Goal: Contribute content

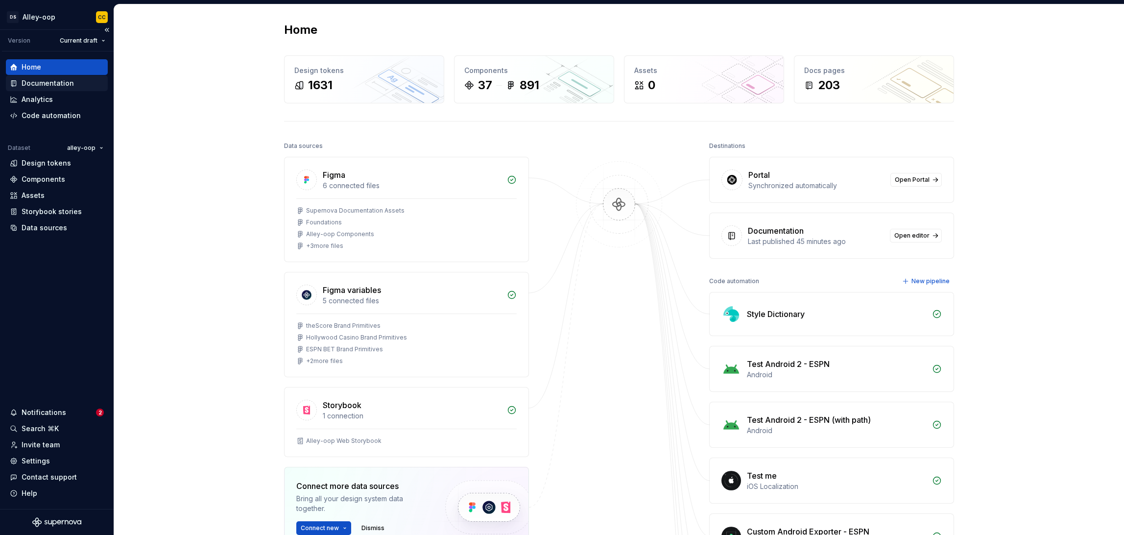
click at [68, 83] on div "Documentation" at bounding box center [48, 83] width 52 height 10
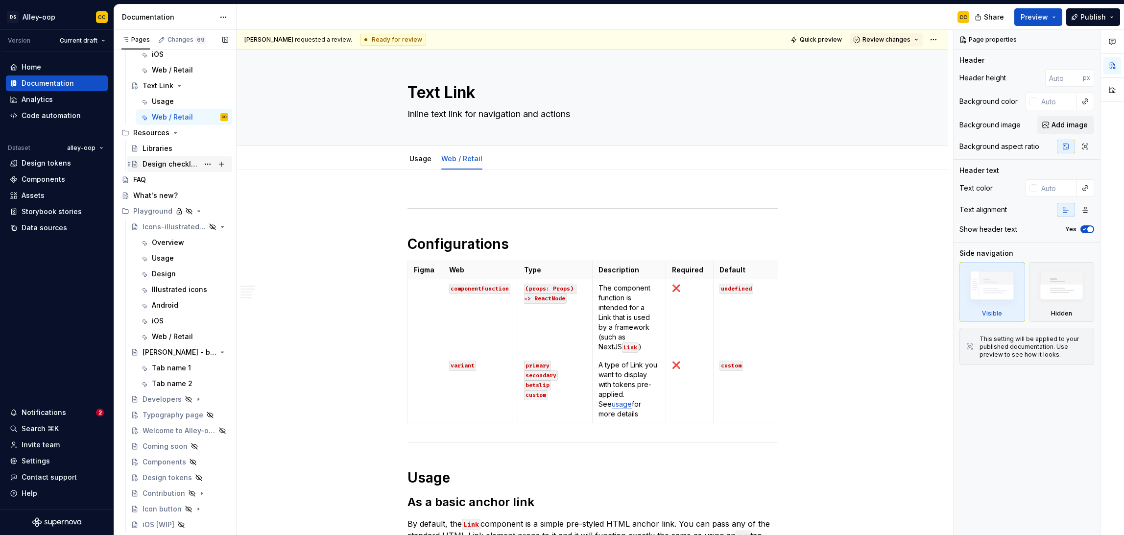
scroll to position [2001, 0]
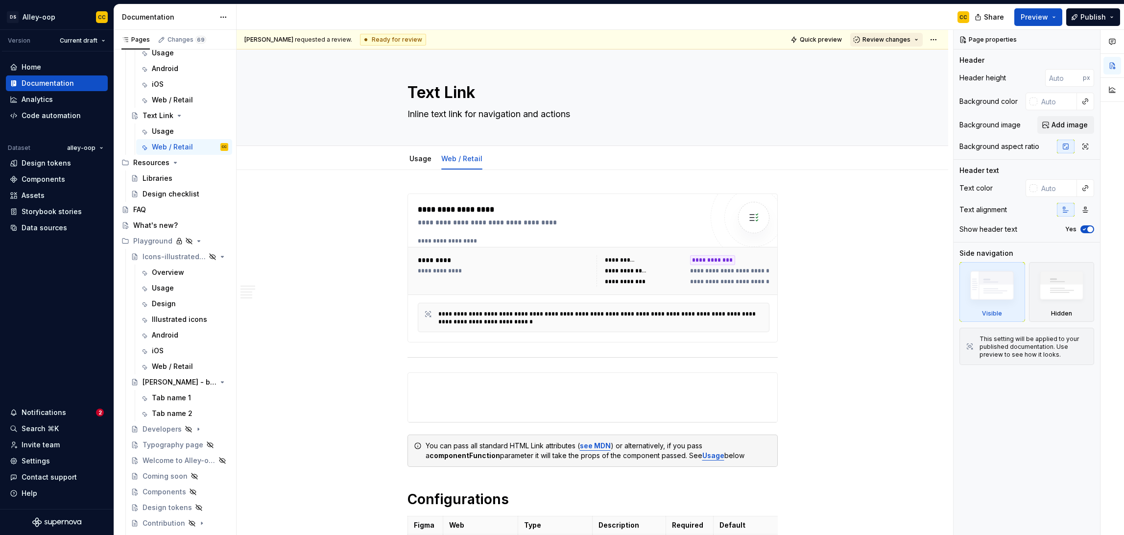
click at [892, 41] on span "Review changes" at bounding box center [887, 40] width 48 height 8
click at [886, 58] on div "Approve" at bounding box center [913, 59] width 86 height 10
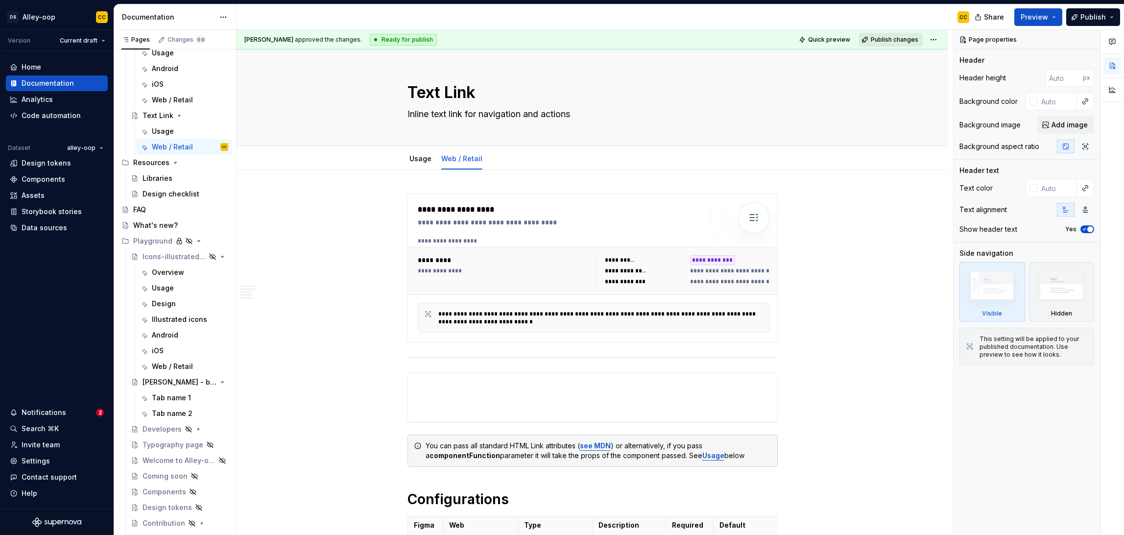
click at [892, 40] on span "Publish changes" at bounding box center [895, 40] width 48 height 8
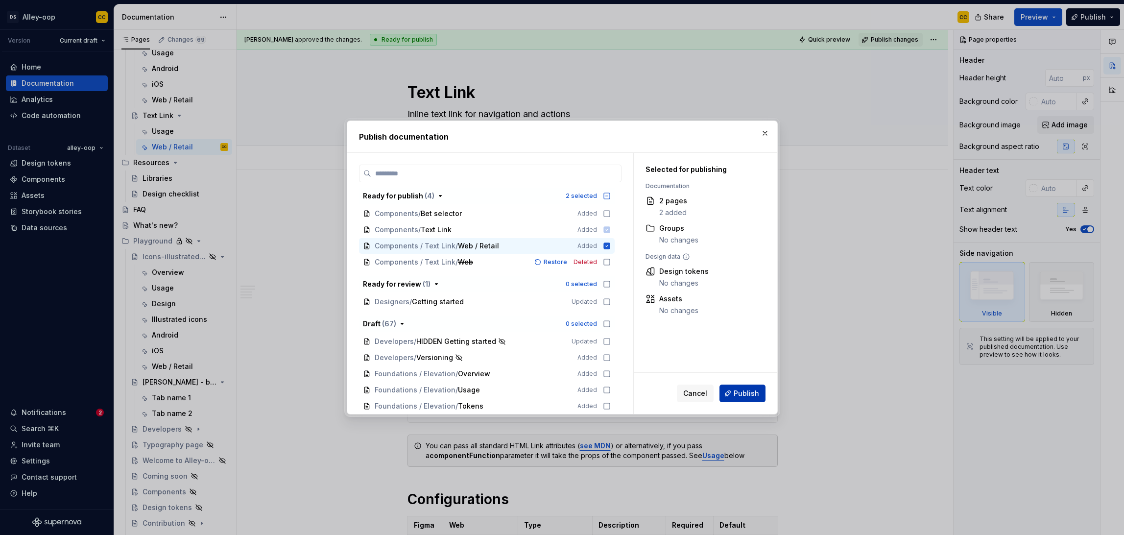
click at [741, 393] on span "Publish" at bounding box center [746, 393] width 25 height 10
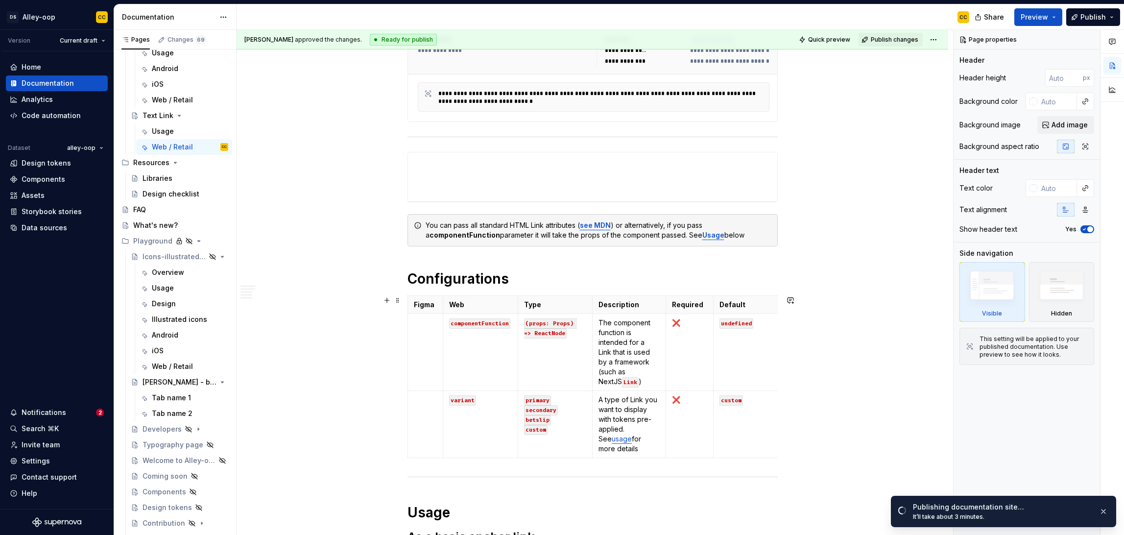
scroll to position [87, 0]
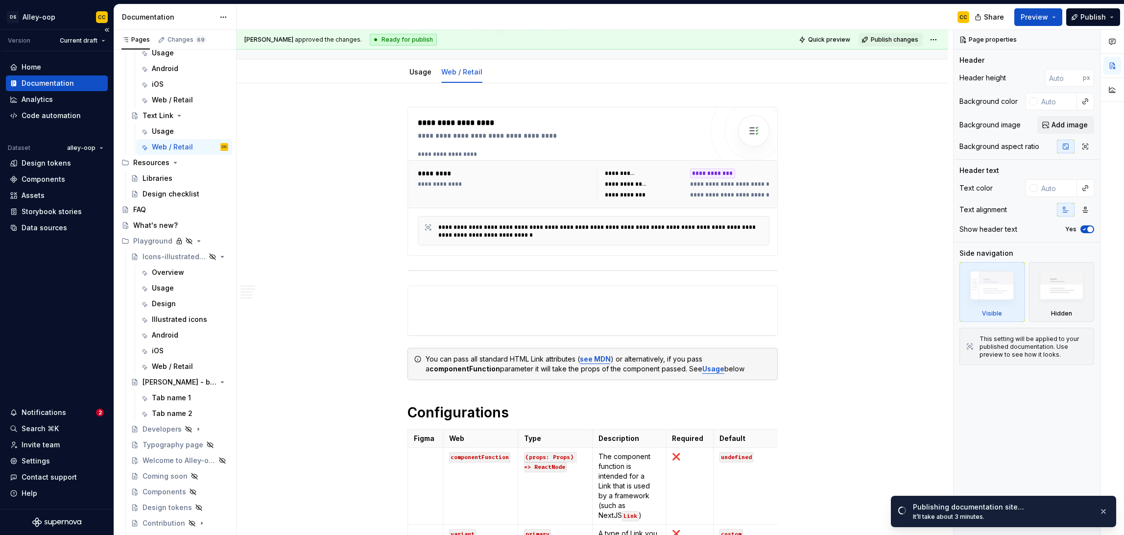
type textarea "*"
